Goal: Transaction & Acquisition: Purchase product/service

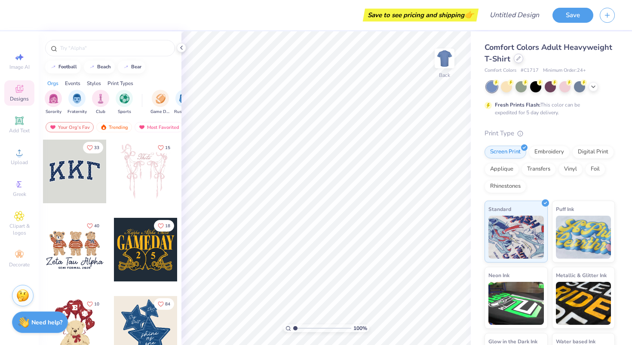
click at [520, 55] on div at bounding box center [518, 58] width 9 height 9
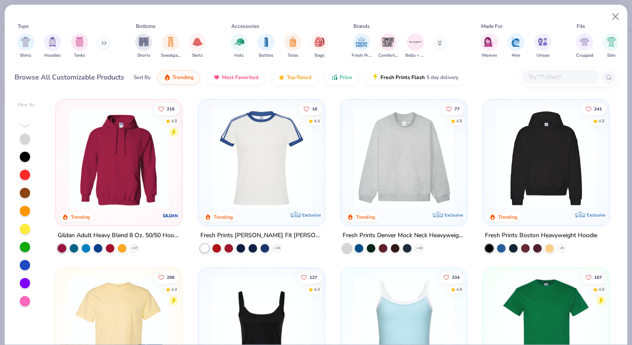
click at [103, 42] on icon at bounding box center [102, 43] width 1 height 3
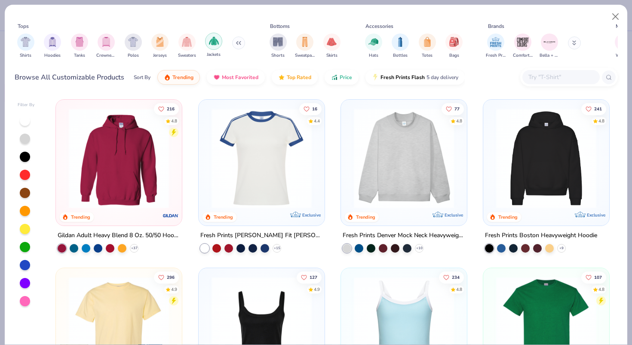
click at [213, 45] on img "filter for Jackets" at bounding box center [214, 41] width 10 height 10
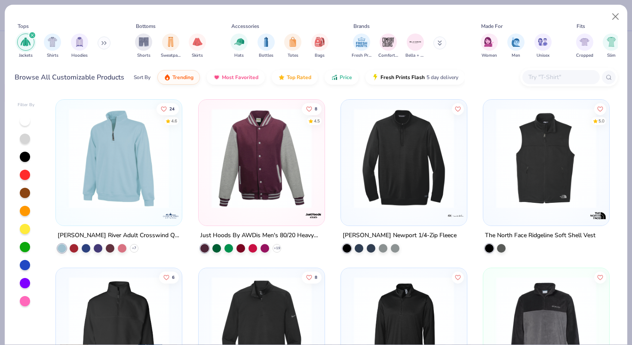
click at [536, 79] on input "text" at bounding box center [561, 77] width 66 height 10
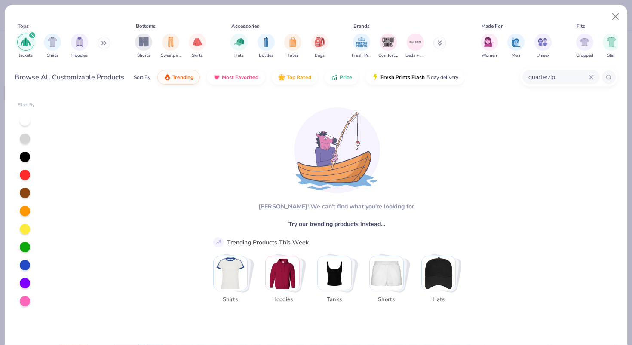
type input "quarterzip"
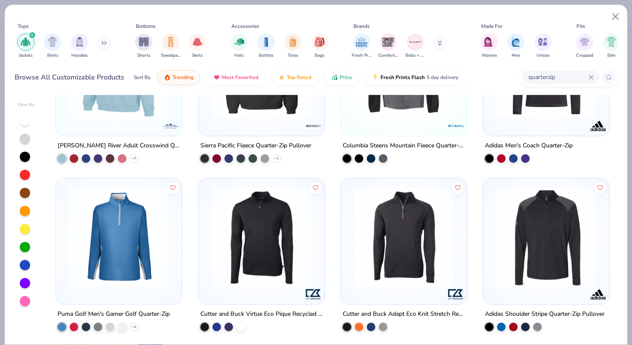
scroll to position [91, 0]
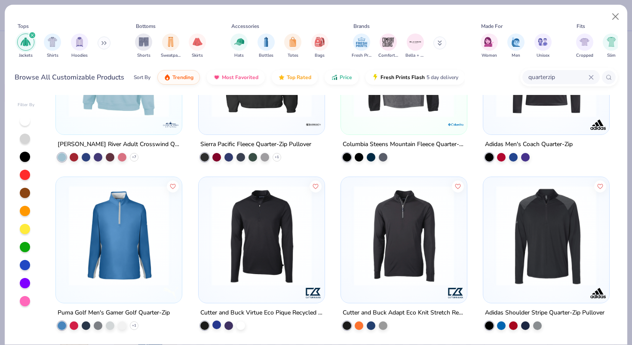
click at [216, 323] on div at bounding box center [217, 325] width 9 height 9
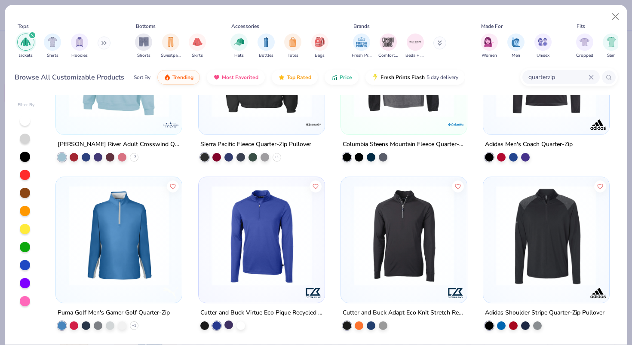
click at [225, 323] on div at bounding box center [229, 325] width 9 height 9
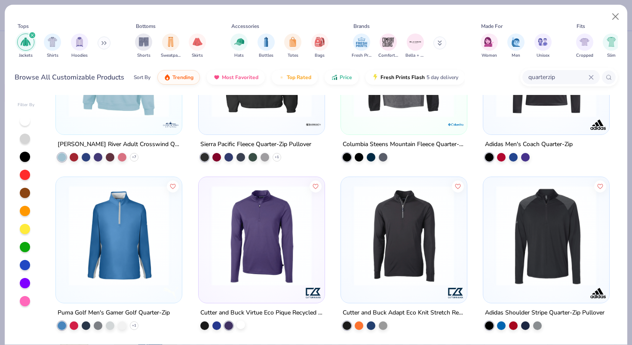
click at [239, 324] on div at bounding box center [241, 325] width 9 height 9
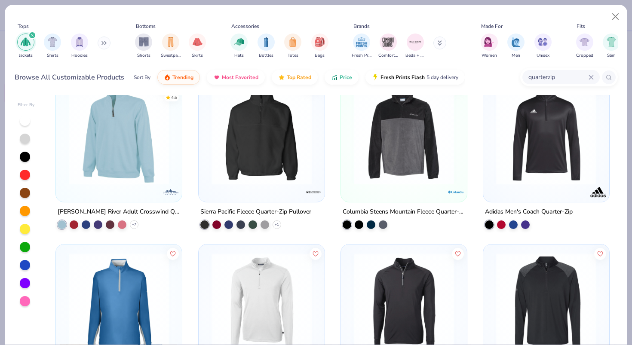
scroll to position [0, 0]
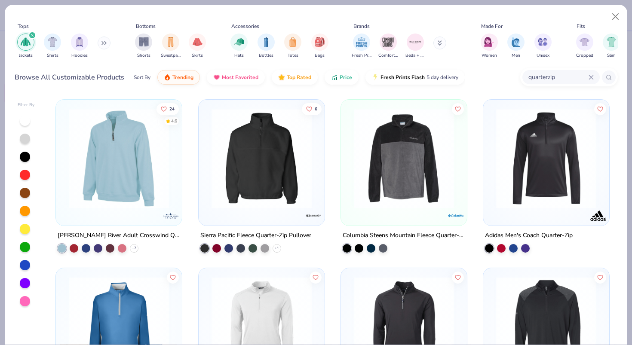
click at [132, 203] on img at bounding box center [119, 158] width 109 height 100
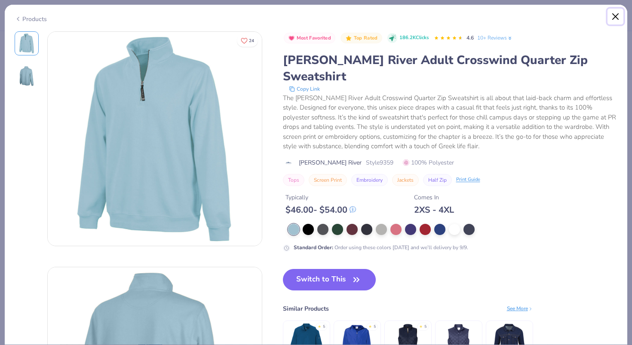
click at [616, 21] on button "Close" at bounding box center [616, 17] width 16 height 16
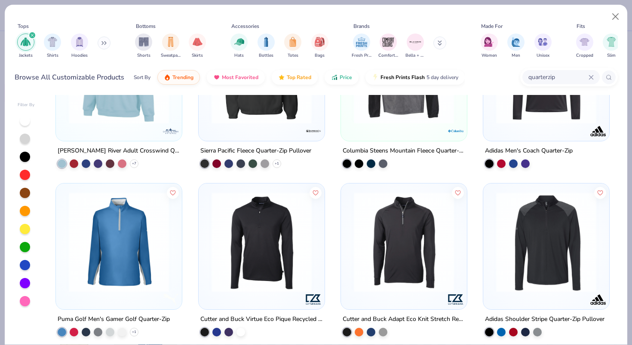
scroll to position [91, 0]
